Goal: Check status: Check status

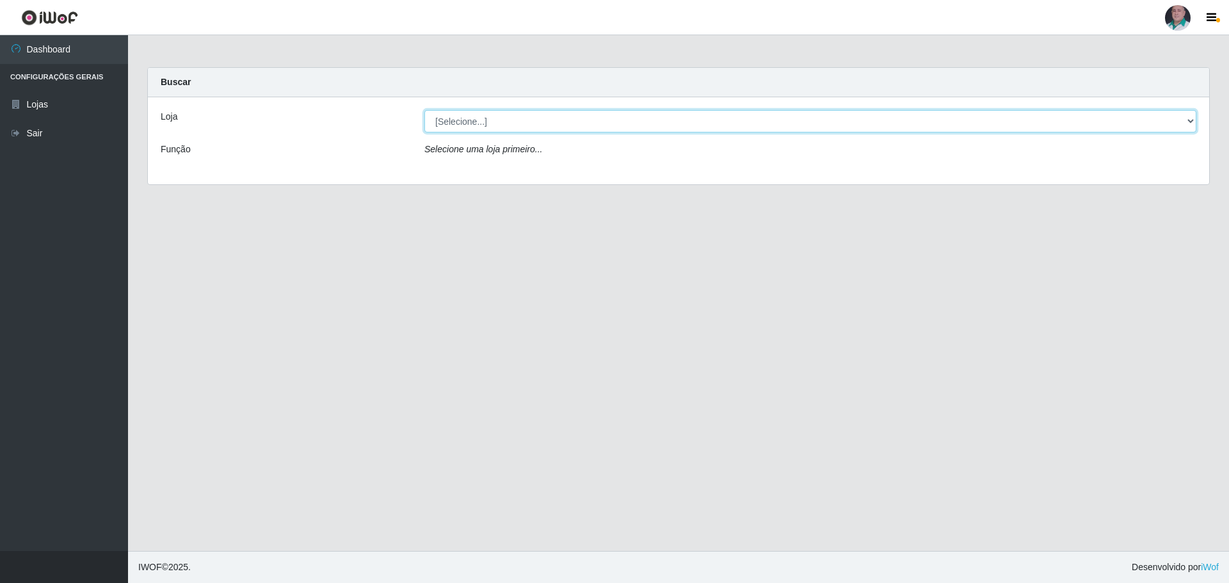
click at [706, 120] on select "[Selecione...] Mar Vermelho - Loja 05" at bounding box center [810, 121] width 772 height 22
select select "252"
click at [424, 110] on select "[Selecione...] Mar Vermelho - Loja 05" at bounding box center [810, 121] width 772 height 22
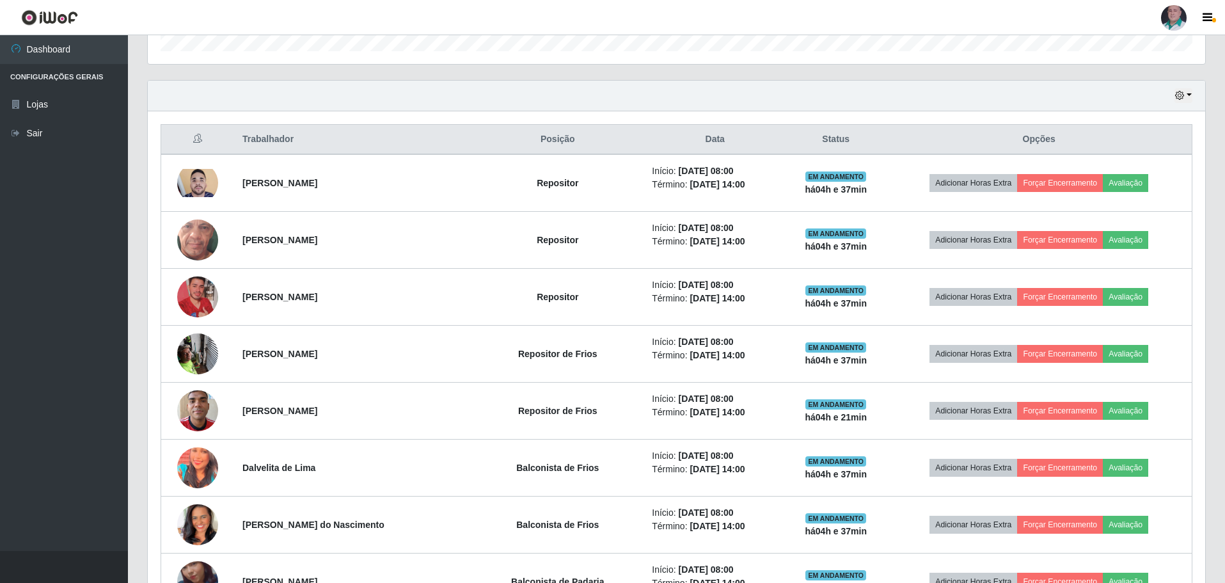
scroll to position [384, 0]
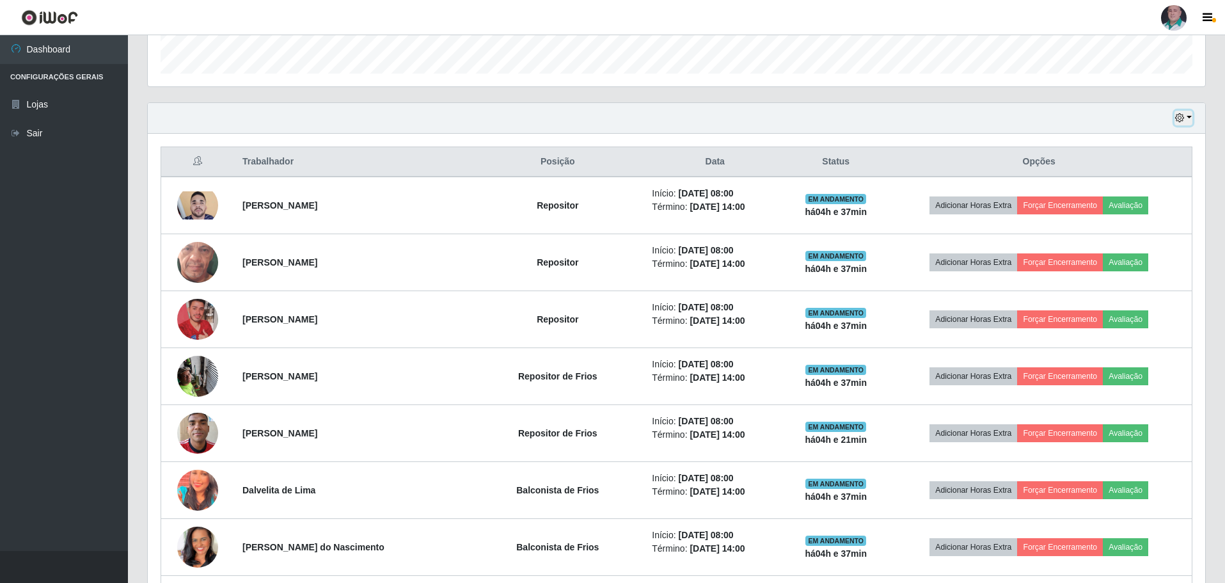
click at [1191, 118] on button "button" at bounding box center [1184, 118] width 18 height 15
click at [1130, 195] on button "3 dias" at bounding box center [1141, 194] width 101 height 27
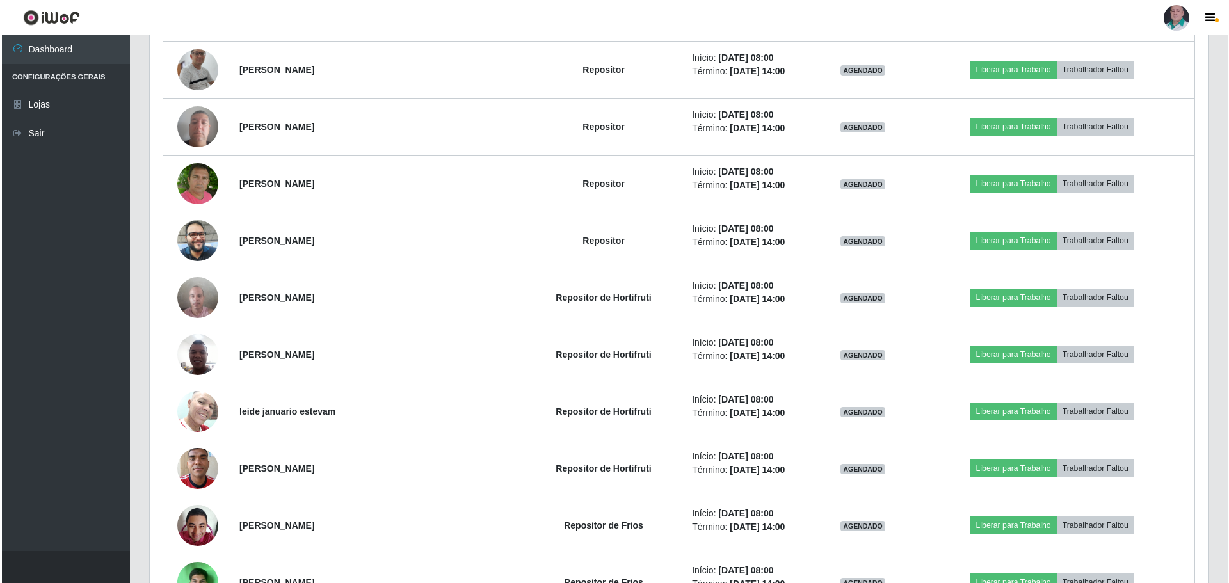
scroll to position [5823, 0]
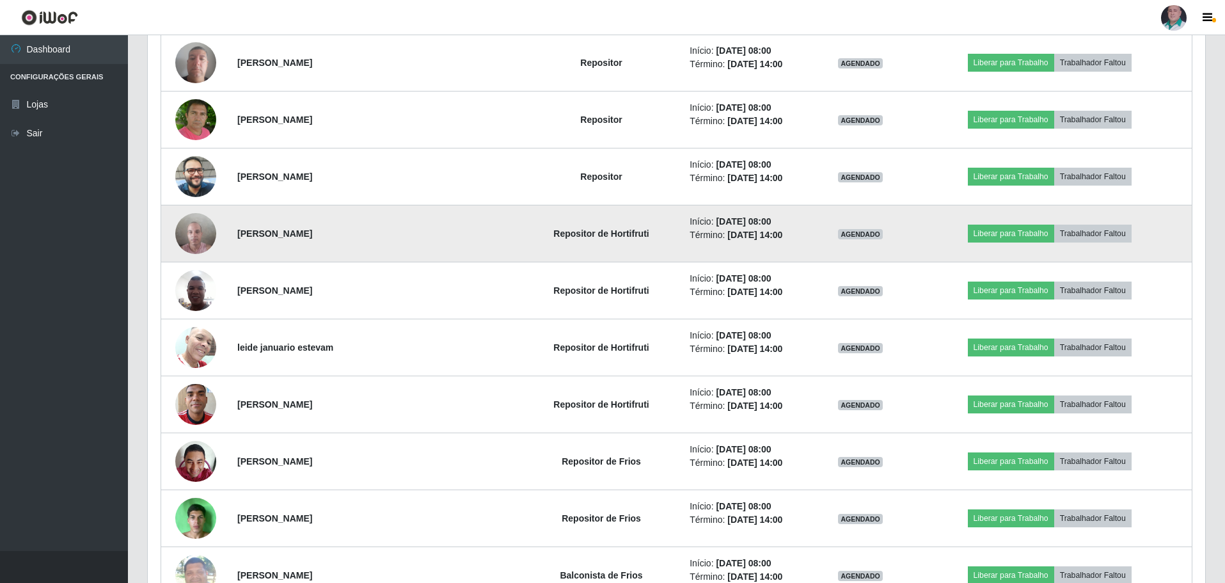
click at [196, 234] on img at bounding box center [195, 233] width 41 height 54
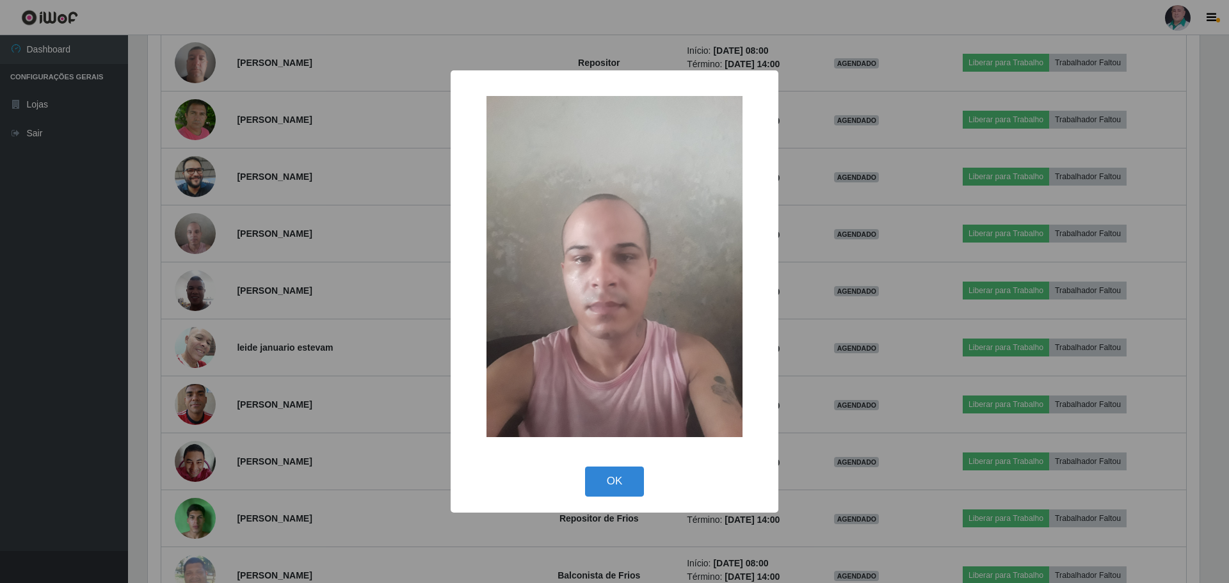
click at [205, 230] on div "× OK Cancel" at bounding box center [614, 291] width 1229 height 583
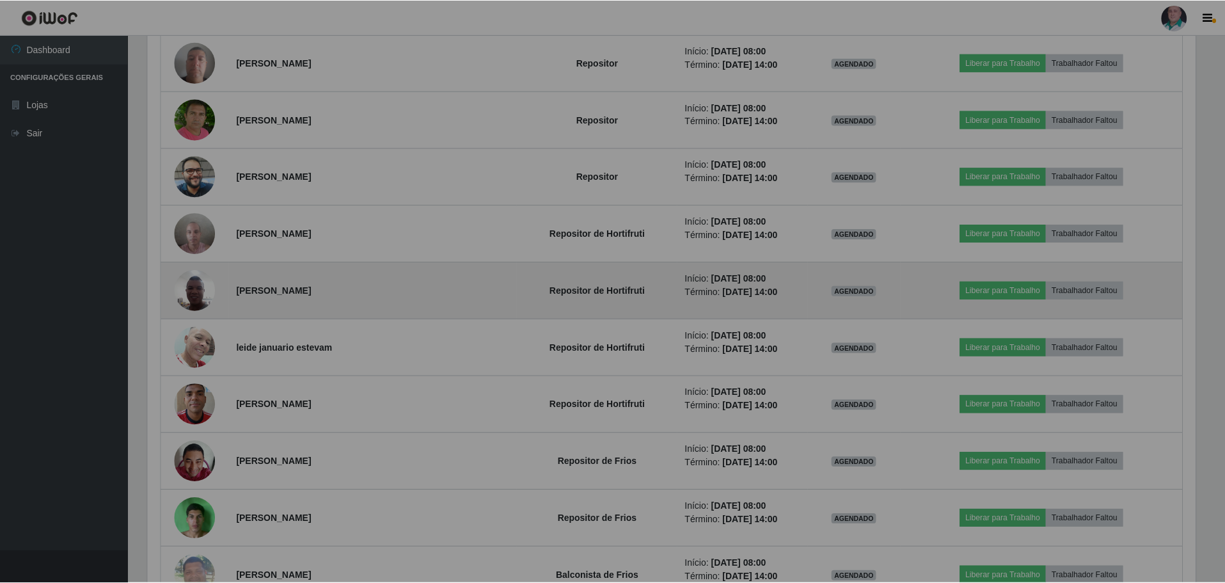
scroll to position [266, 1058]
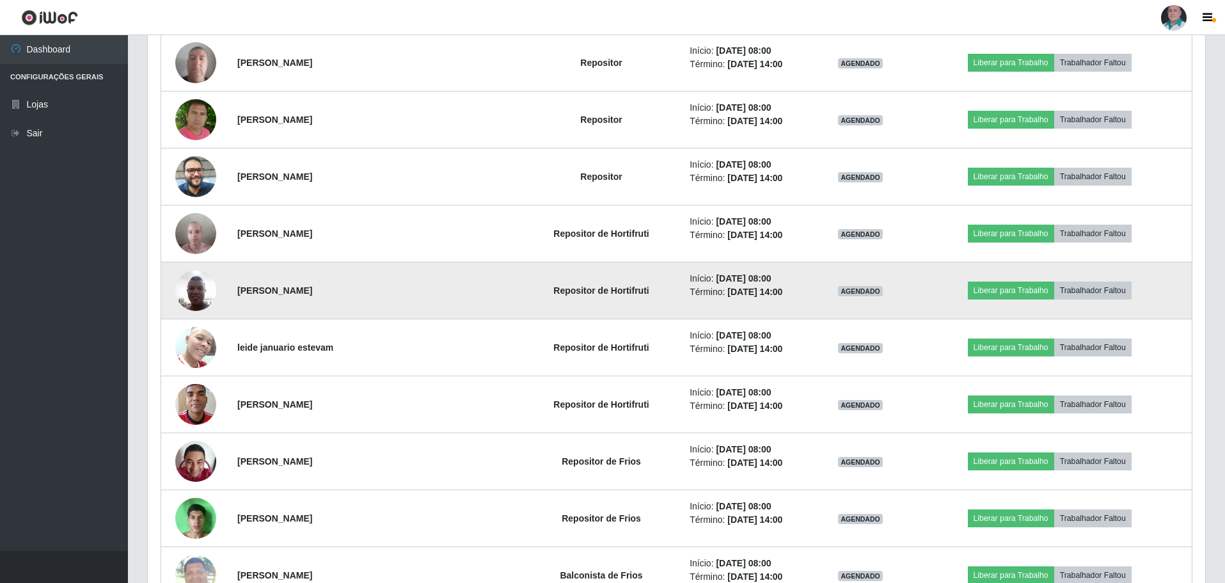
click at [199, 283] on img at bounding box center [195, 290] width 41 height 54
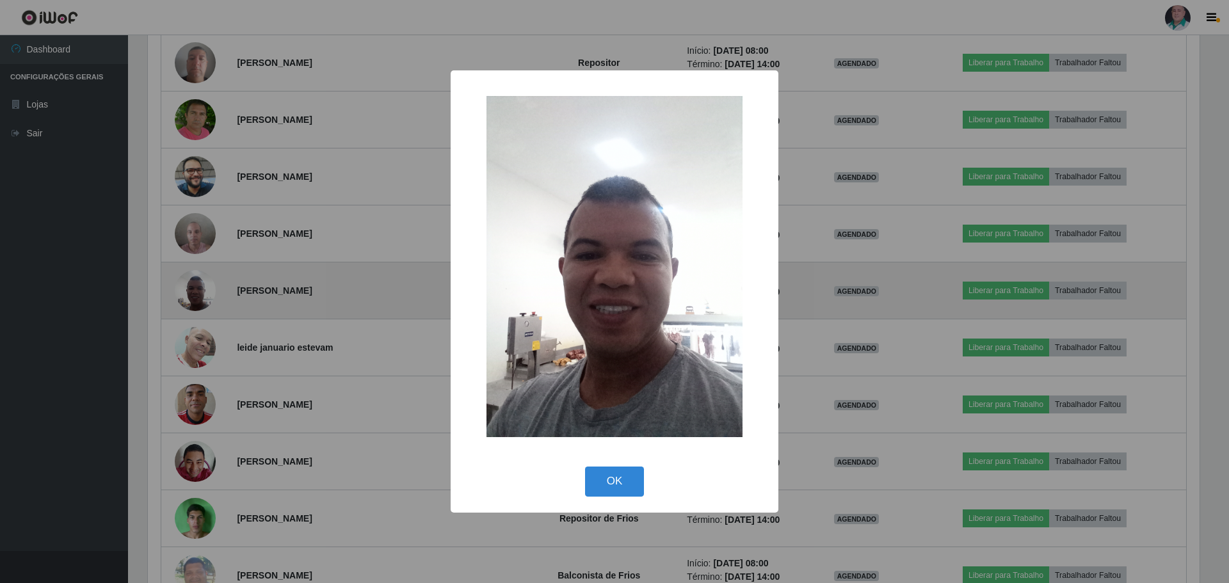
click at [199, 283] on div "× OK Cancel" at bounding box center [614, 291] width 1229 height 583
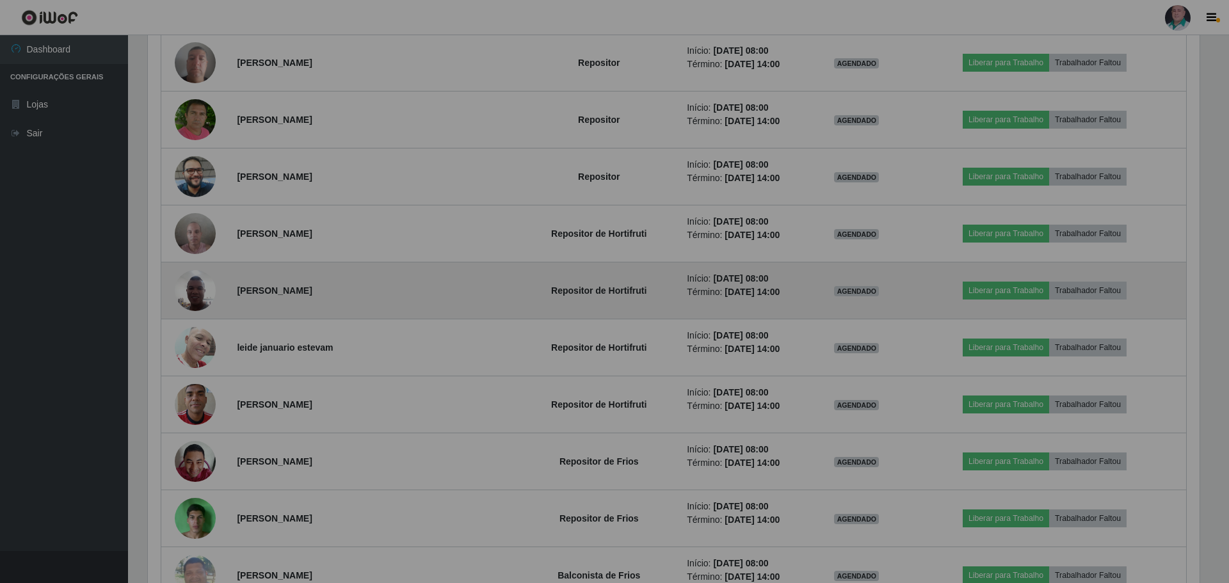
scroll to position [266, 1058]
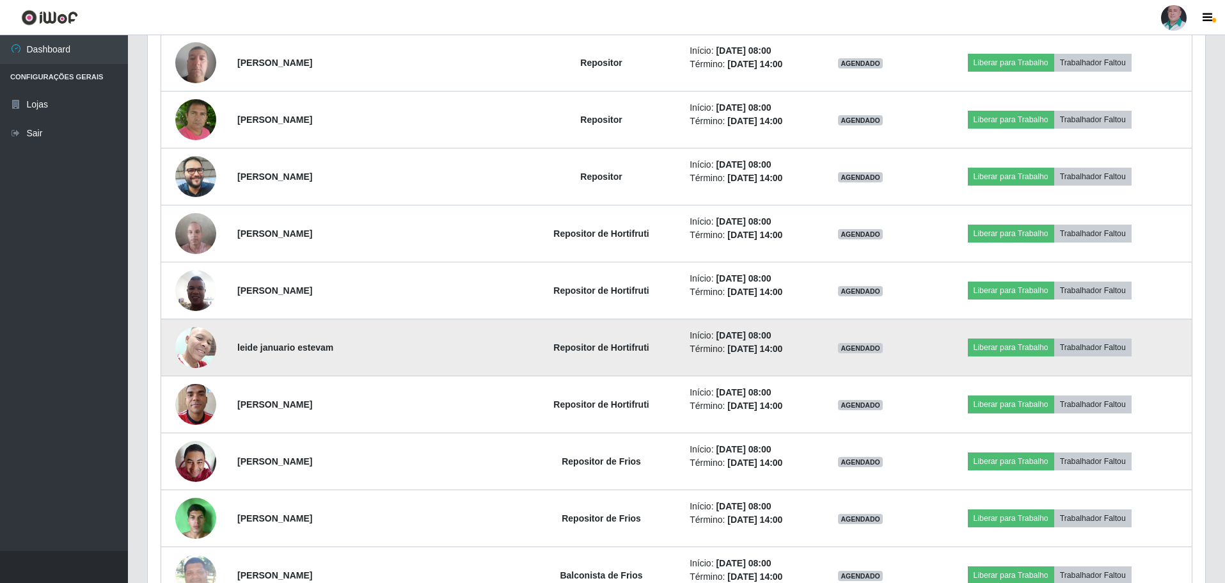
click at [195, 341] on img at bounding box center [195, 347] width 41 height 54
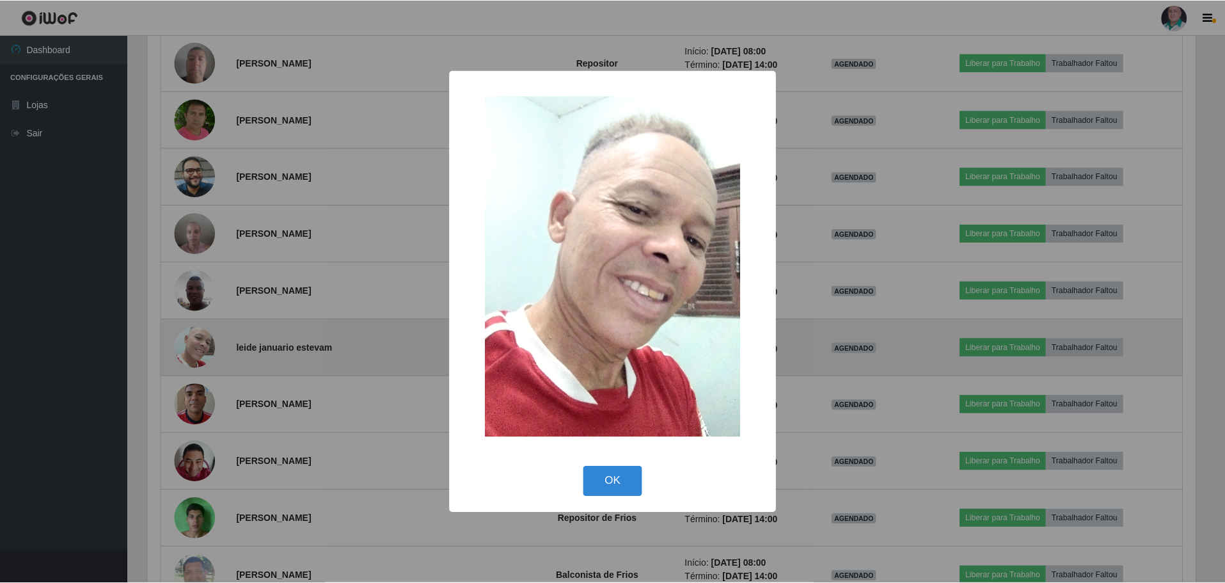
scroll to position [266, 1051]
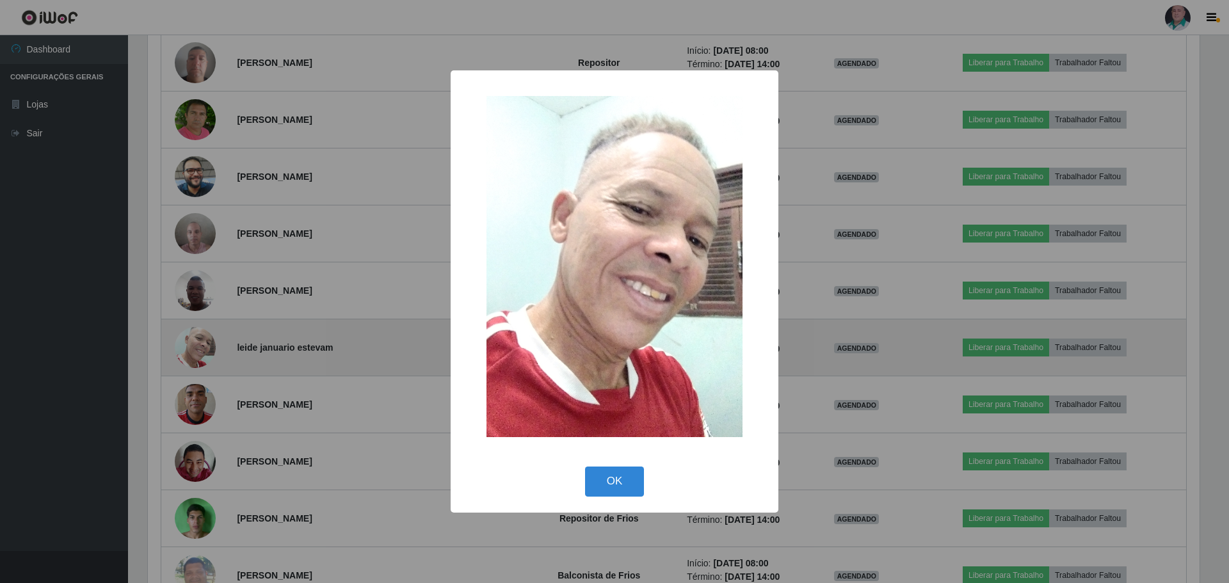
click at [195, 341] on div "× OK Cancel" at bounding box center [614, 291] width 1229 height 583
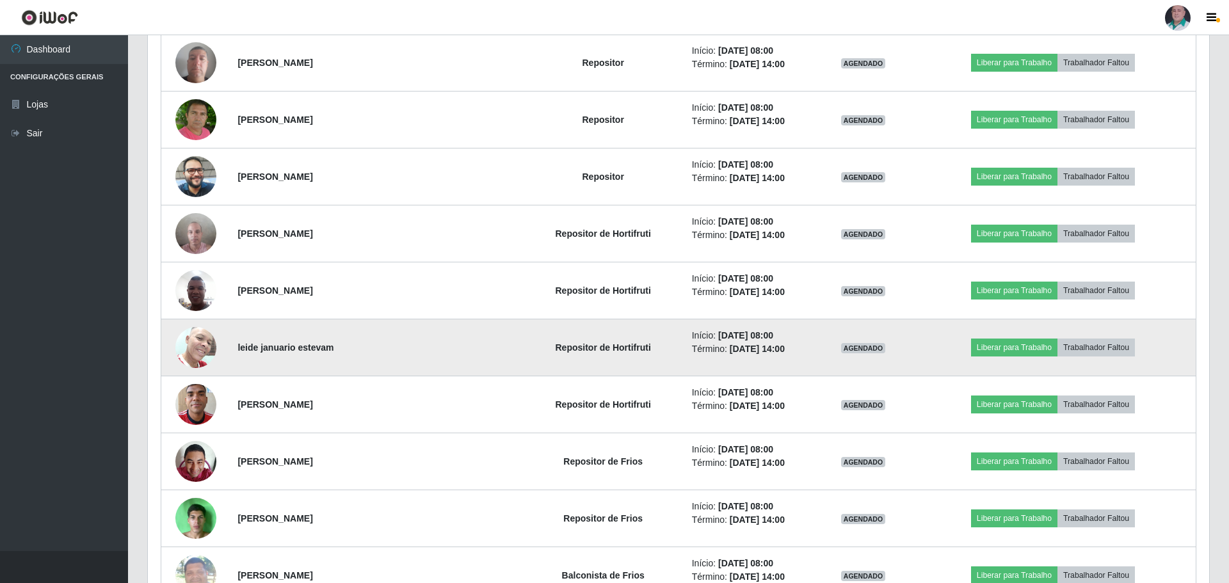
scroll to position [266, 1058]
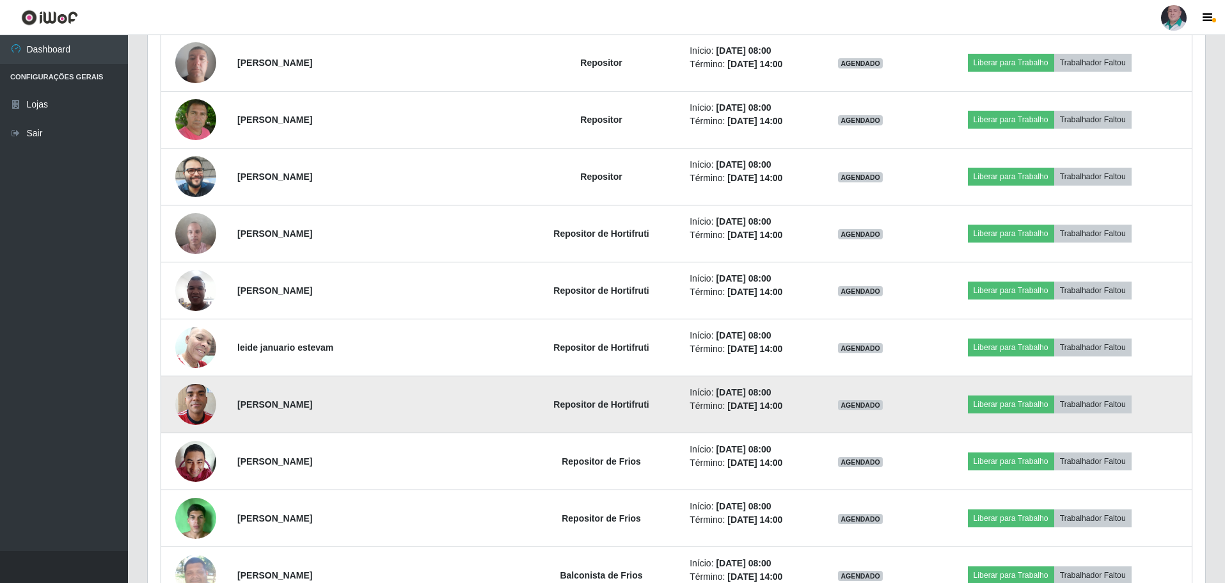
click at [187, 398] on img at bounding box center [195, 404] width 41 height 54
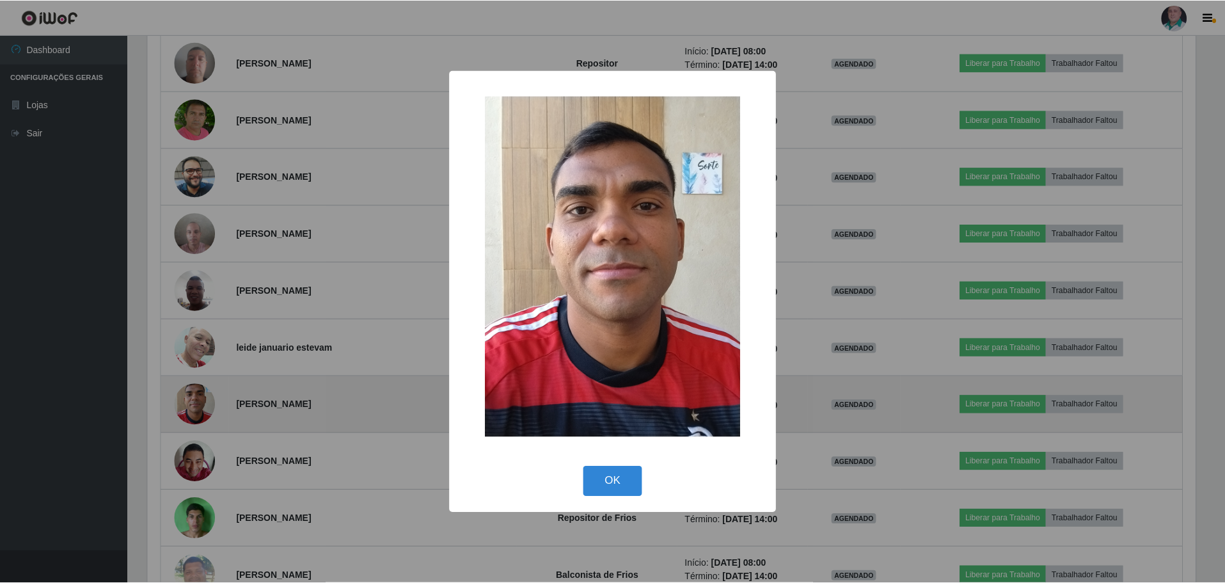
scroll to position [266, 1051]
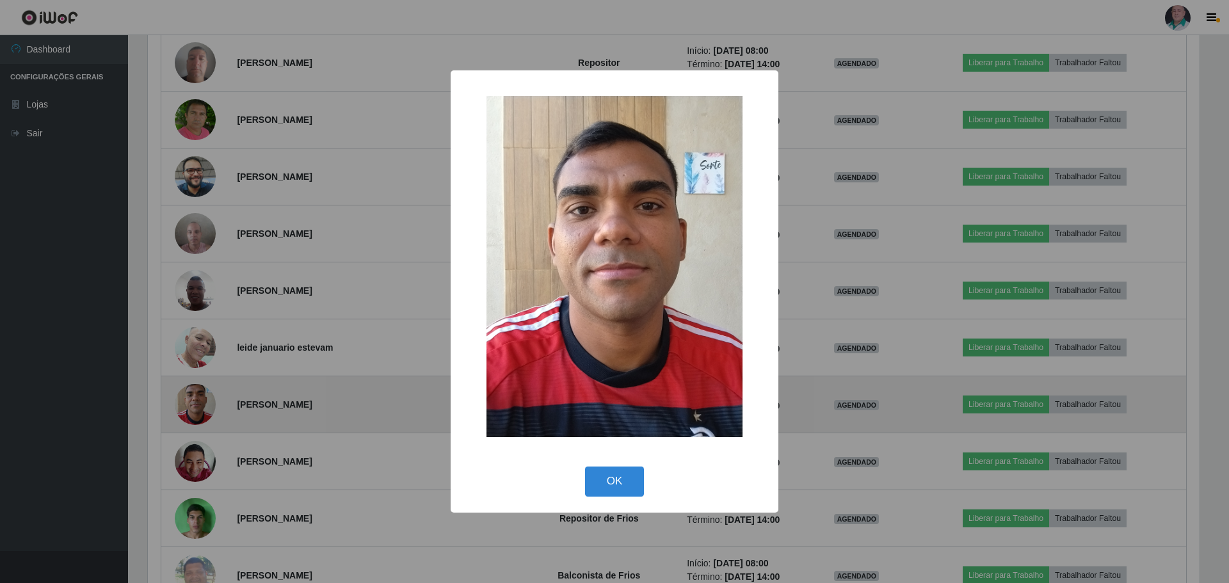
click at [187, 398] on div "× OK Cancel" at bounding box center [614, 291] width 1229 height 583
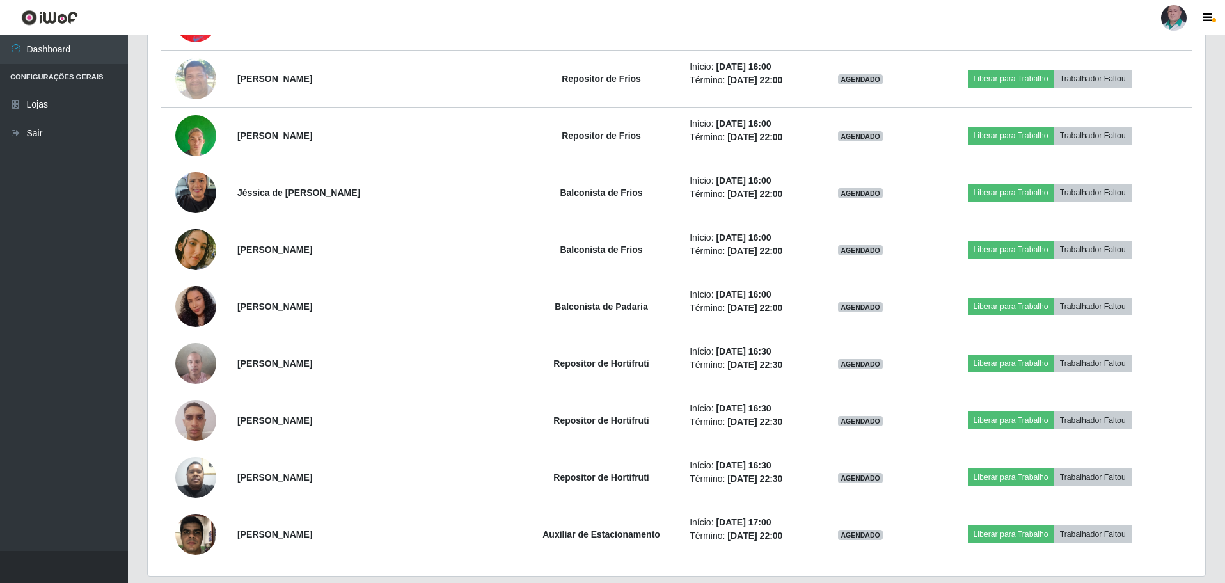
scroll to position [6911, 0]
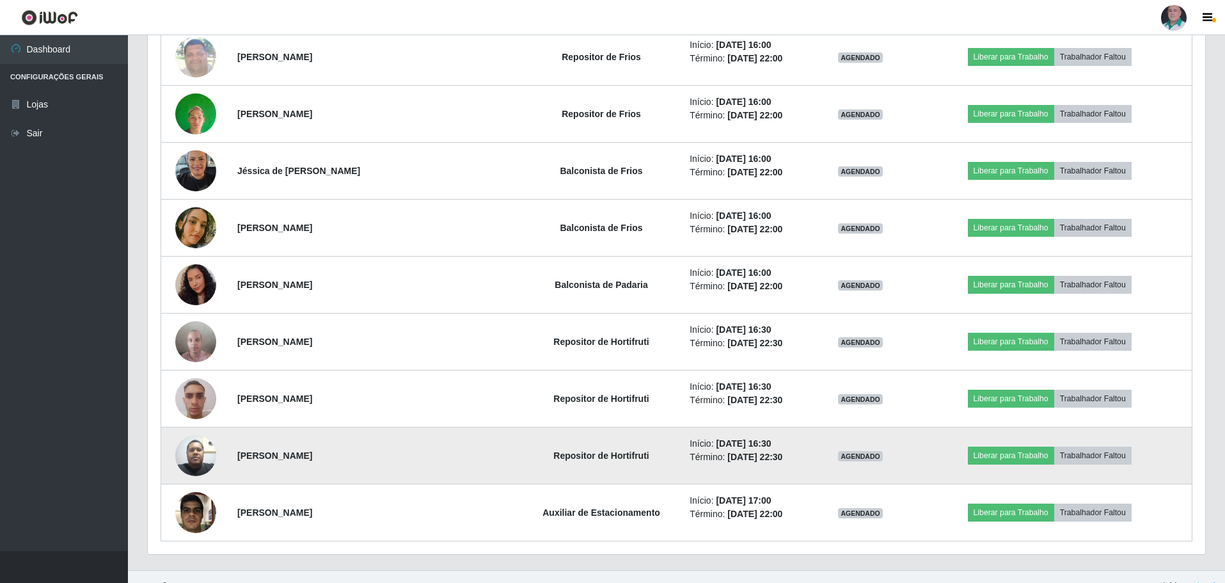
click at [188, 452] on img at bounding box center [195, 455] width 41 height 54
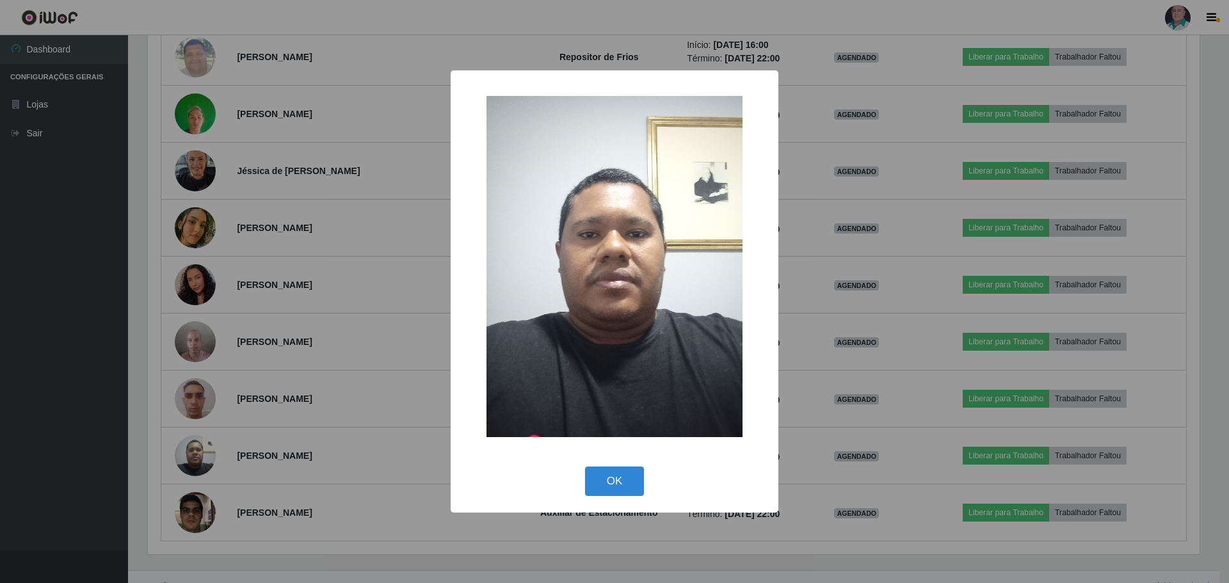
click at [189, 452] on div "× OK Cancel" at bounding box center [614, 291] width 1229 height 583
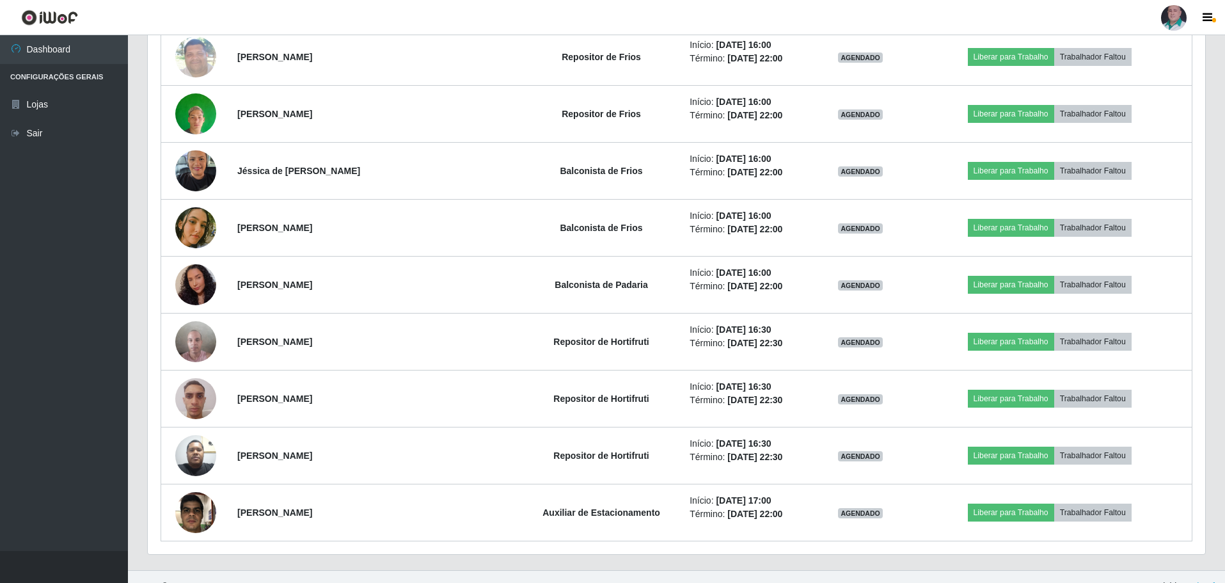
scroll to position [266, 1058]
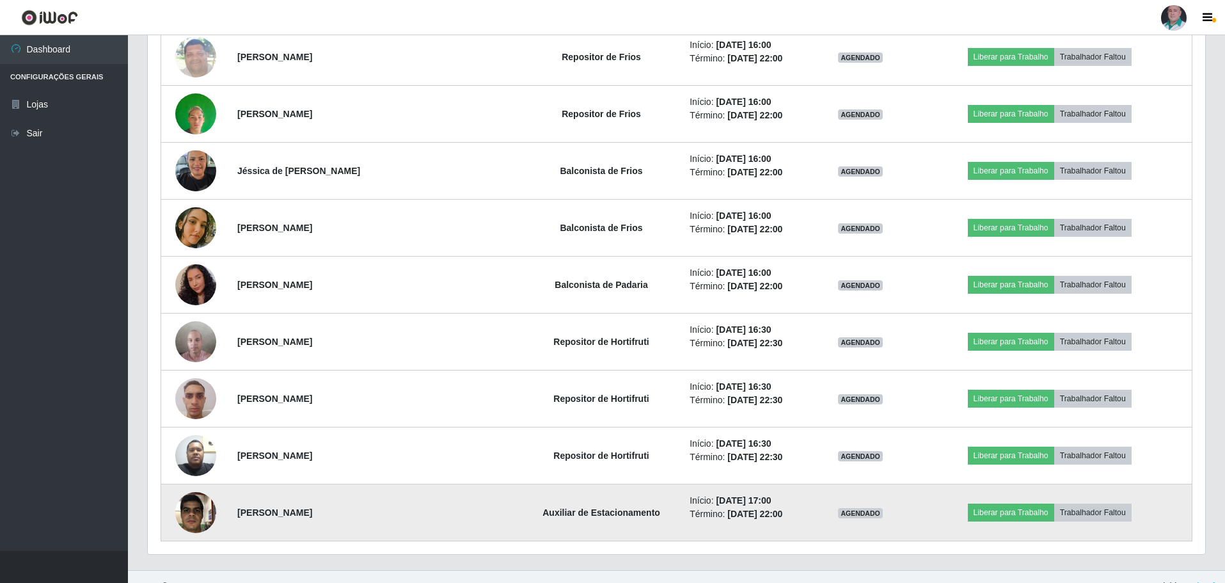
click at [200, 513] on img at bounding box center [195, 512] width 41 height 54
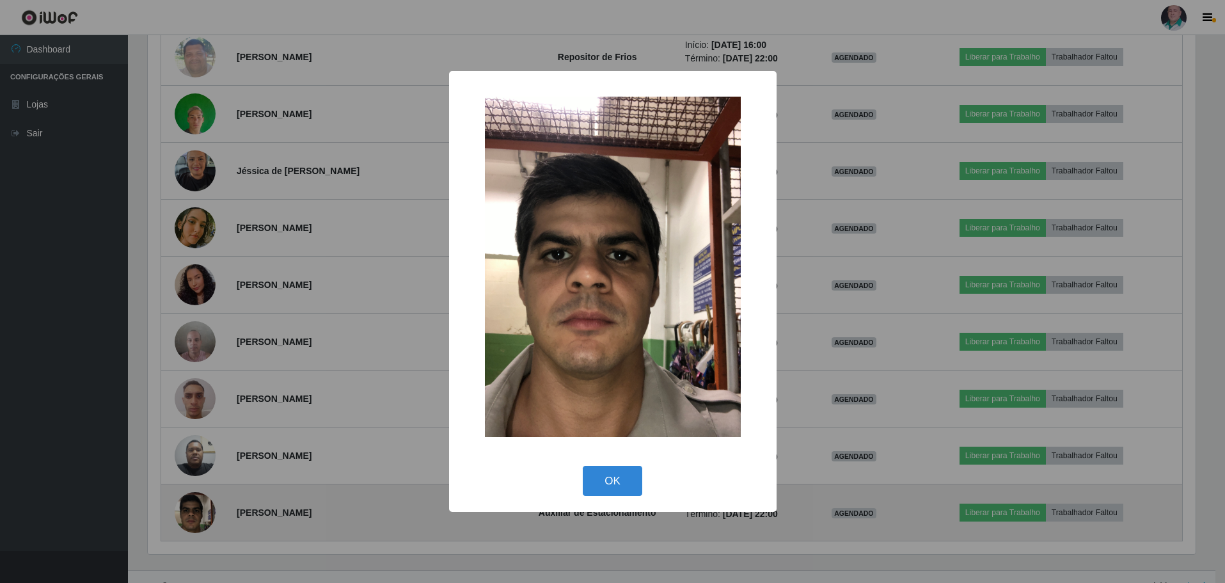
scroll to position [266, 1051]
click at [200, 513] on div "× OK Cancel" at bounding box center [614, 291] width 1229 height 583
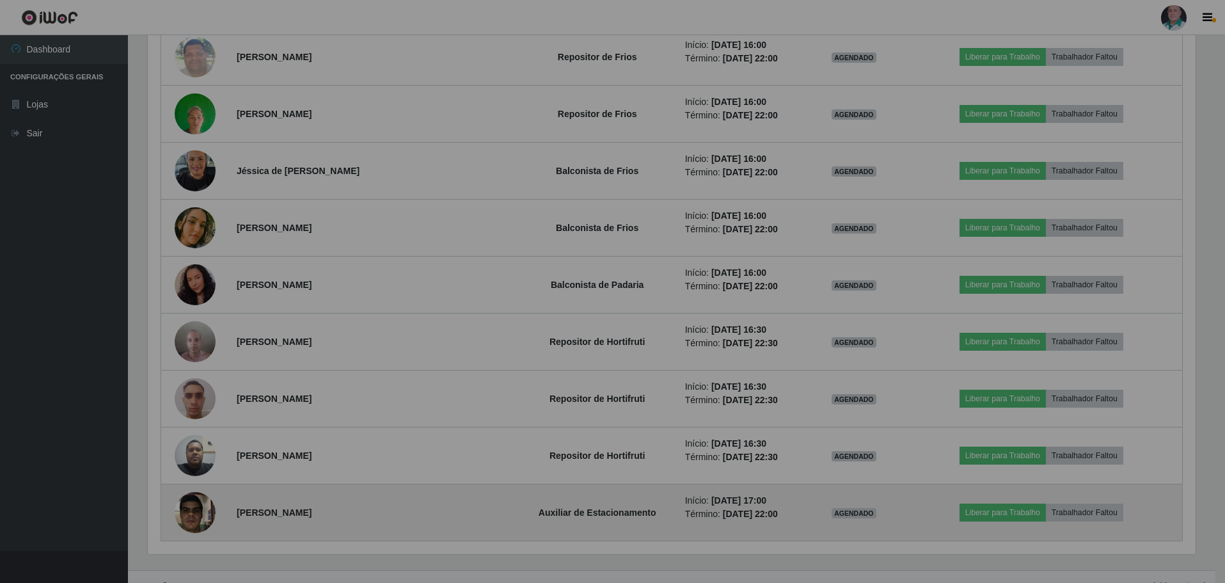
scroll to position [0, 0]
